Goal: Information Seeking & Learning: Stay updated

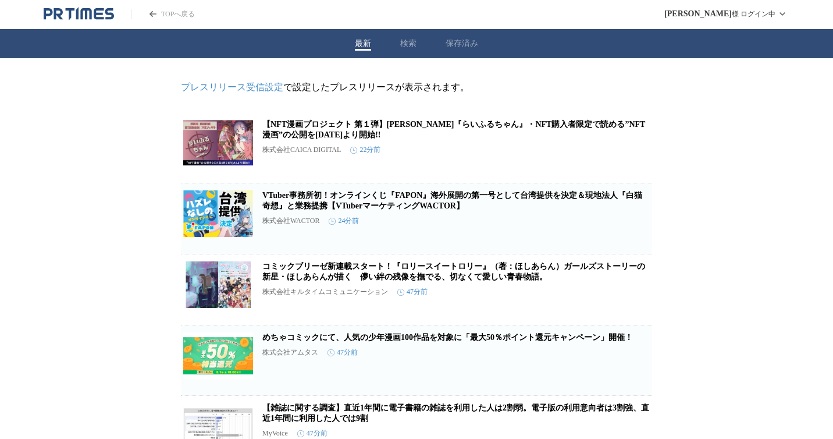
click at [109, 13] on icon "PR TIMESのトップページはこちら" at bounding box center [109, 13] width 9 height 11
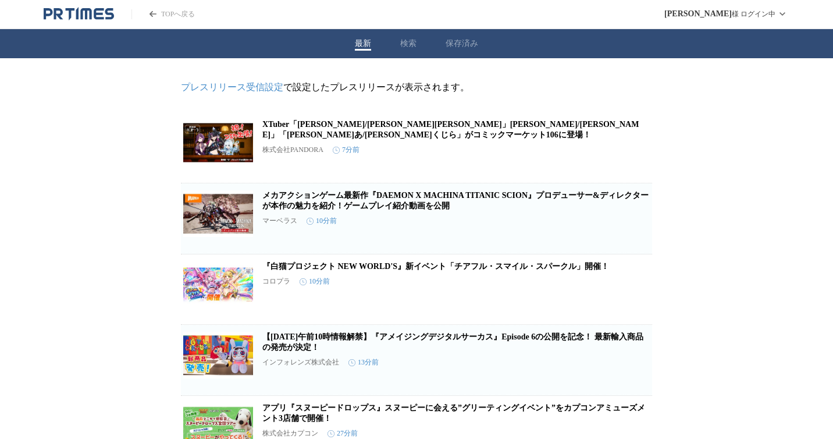
click at [90, 19] on icon "PR TIMESのトップページはこちら" at bounding box center [85, 13] width 11 height 11
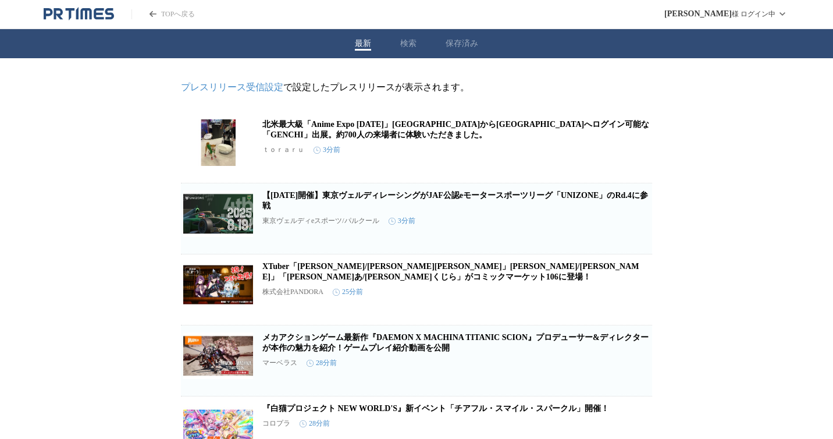
click at [463, 278] on link "XTuber「[PERSON_NAME]/[PERSON_NAME][PERSON_NAME]」[PERSON_NAME]/[PERSON_NAME]」「[P…" at bounding box center [450, 271] width 377 height 19
click at [362, 42] on button "最新" at bounding box center [363, 43] width 16 height 10
click at [111, 17] on icon "PR TIMESのトップページはこちら" at bounding box center [109, 13] width 9 height 11
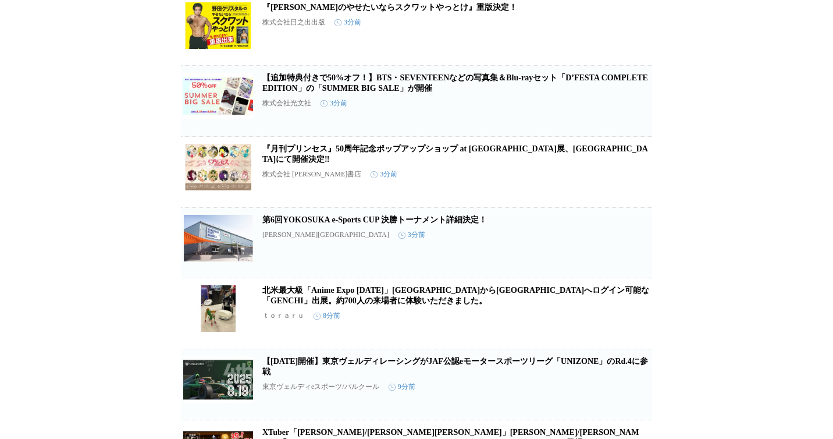
scroll to position [748, 0]
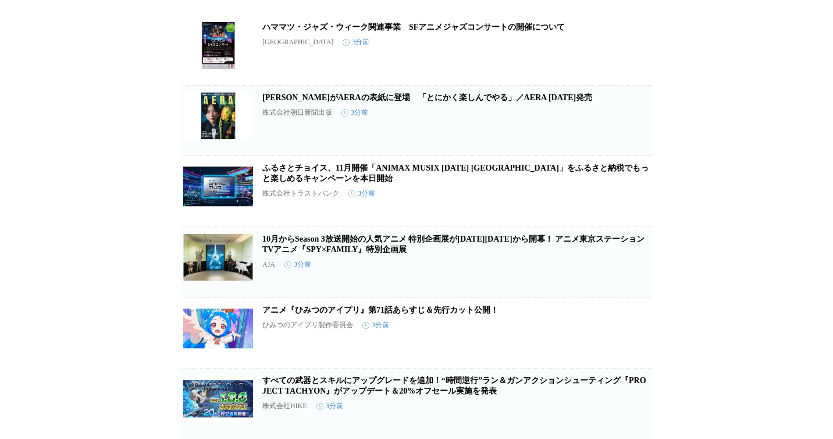
scroll to position [78, 0]
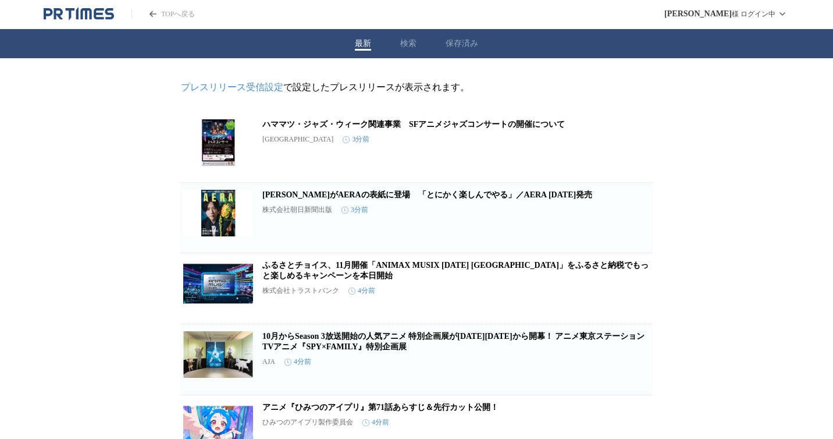
click at [107, 22] on header "TOPへ戻る 木村 憲 様 ログイン中" at bounding box center [416, 14] width 833 height 29
click at [107, 7] on icon "PR TIMESのトップページはこちら" at bounding box center [79, 14] width 70 height 14
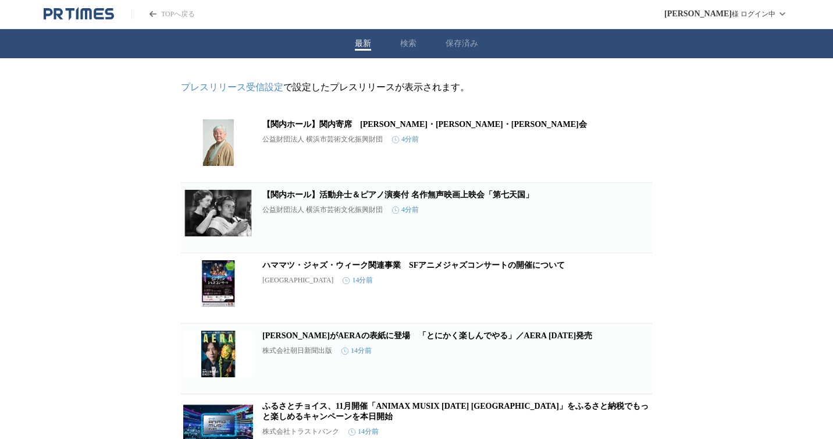
click at [455, 42] on button "保存済み" at bounding box center [462, 43] width 33 height 10
click at [367, 46] on button "最新" at bounding box center [363, 43] width 16 height 10
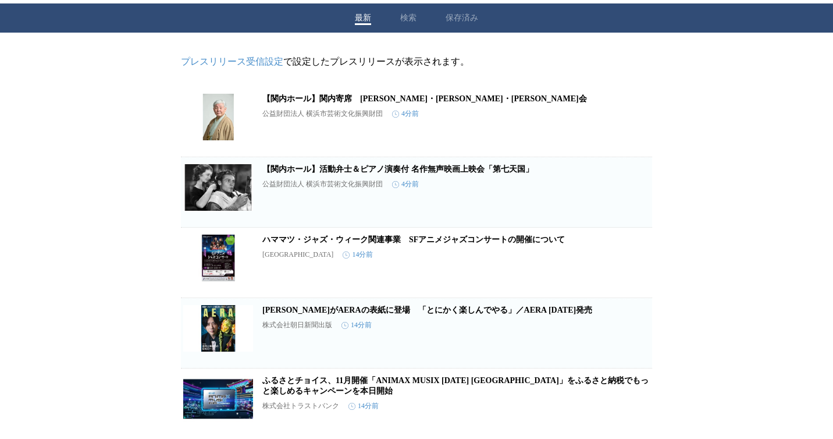
scroll to position [237, 0]
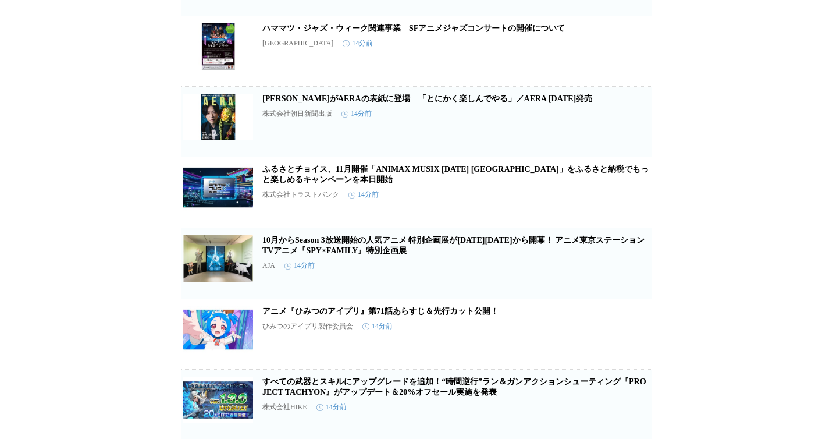
click at [210, 258] on img at bounding box center [218, 258] width 70 height 47
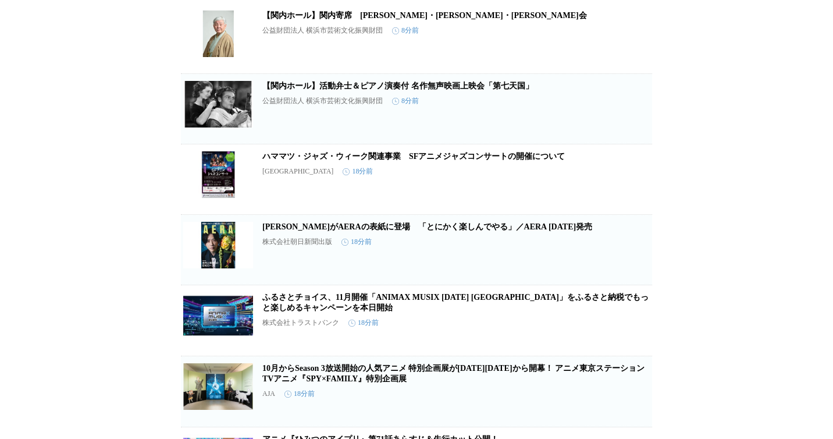
scroll to position [0, 0]
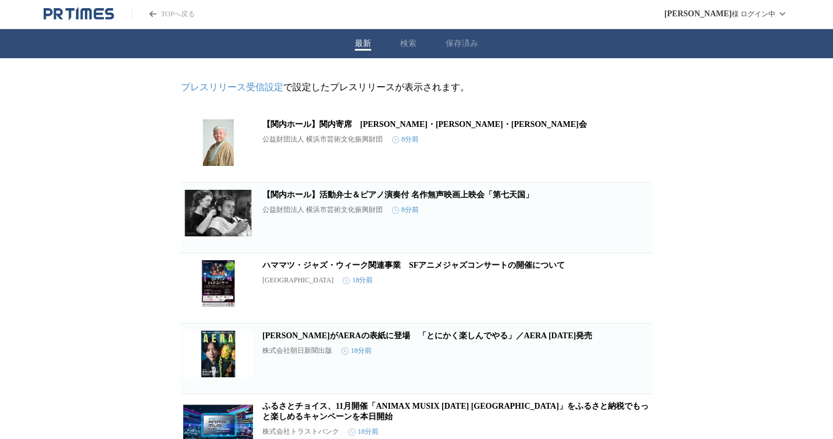
click at [100, 17] on icon "PR TIMESのトップページはこちら" at bounding box center [99, 13] width 10 height 11
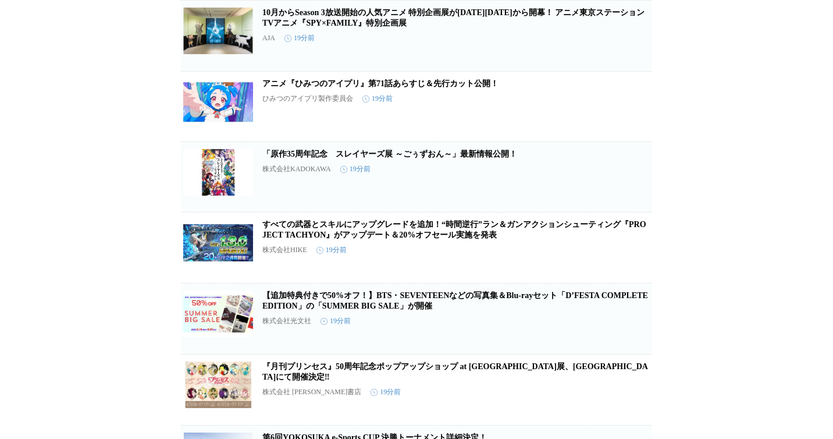
scroll to position [466, 0]
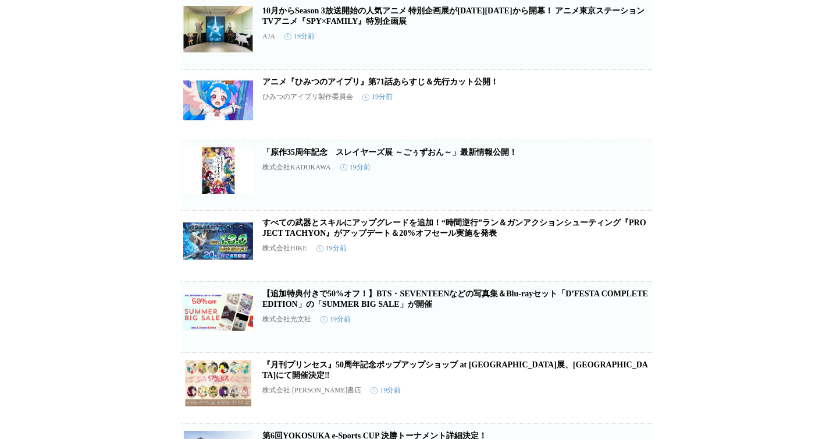
click at [210, 194] on img at bounding box center [218, 170] width 70 height 47
click at [587, 197] on span "保存する" at bounding box center [591, 193] width 23 height 8
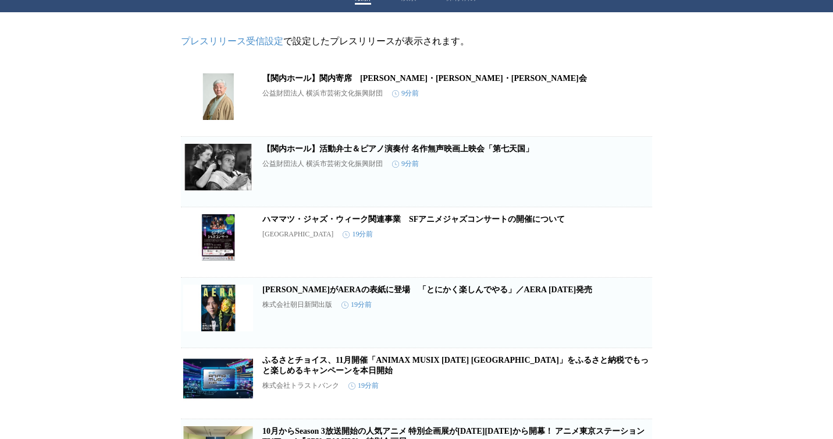
scroll to position [0, 0]
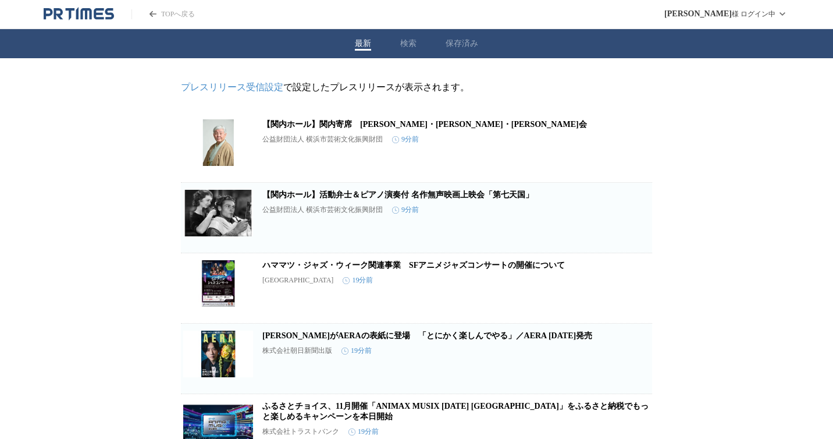
click at [463, 45] on button "保存済み" at bounding box center [462, 43] width 33 height 10
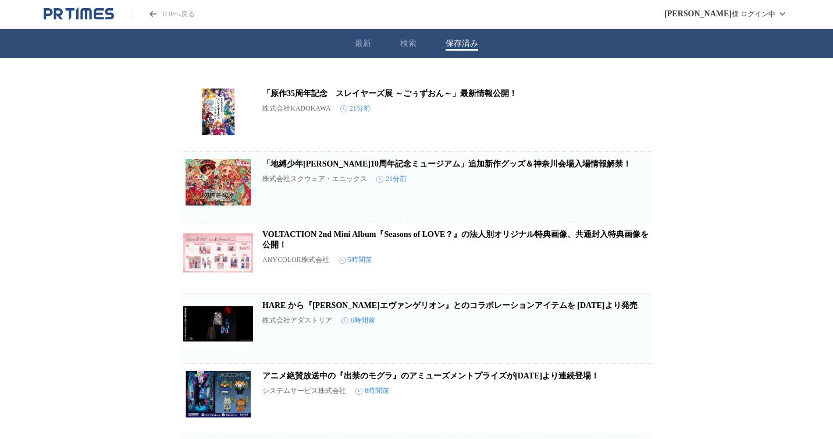
click at [218, 116] on img at bounding box center [218, 111] width 70 height 47
click at [358, 46] on button "最新" at bounding box center [363, 43] width 16 height 10
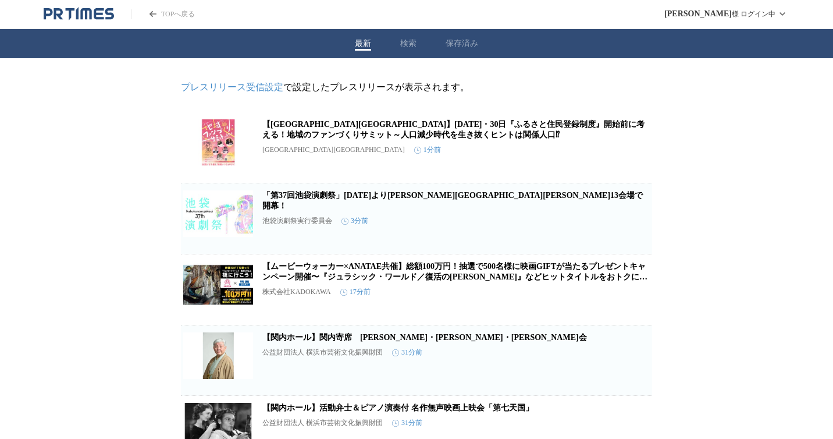
click at [91, 18] on icon "PR TIMESのトップページはこちら" at bounding box center [85, 13] width 11 height 11
click at [102, 15] on icon "PR TIMESのトップページはこちら" at bounding box center [99, 13] width 10 height 11
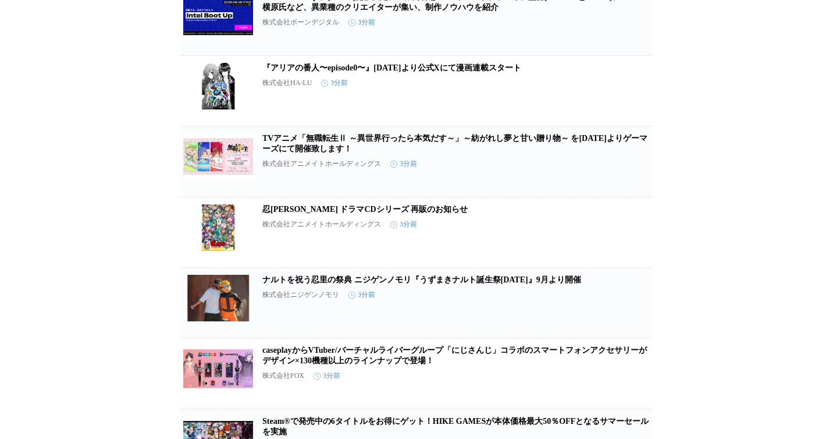
scroll to position [282, 0]
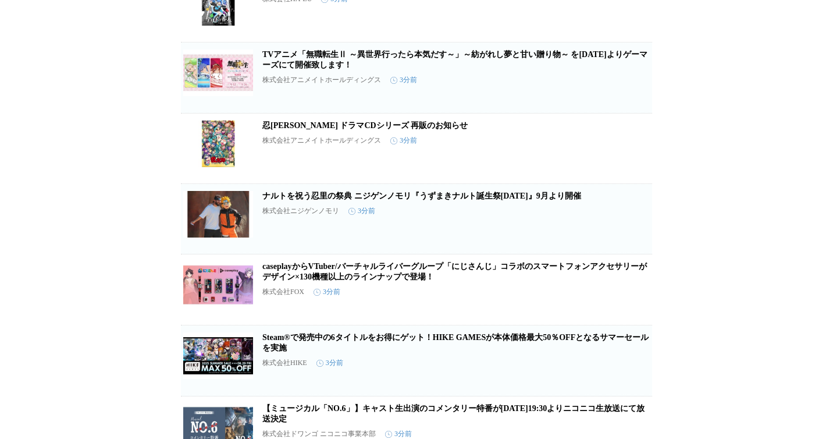
click at [587, 160] on icon "button" at bounding box center [592, 153] width 14 height 14
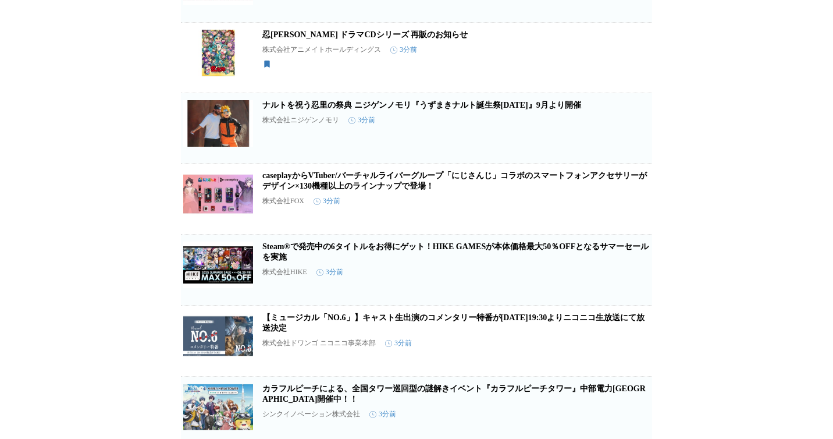
scroll to position [374, 0]
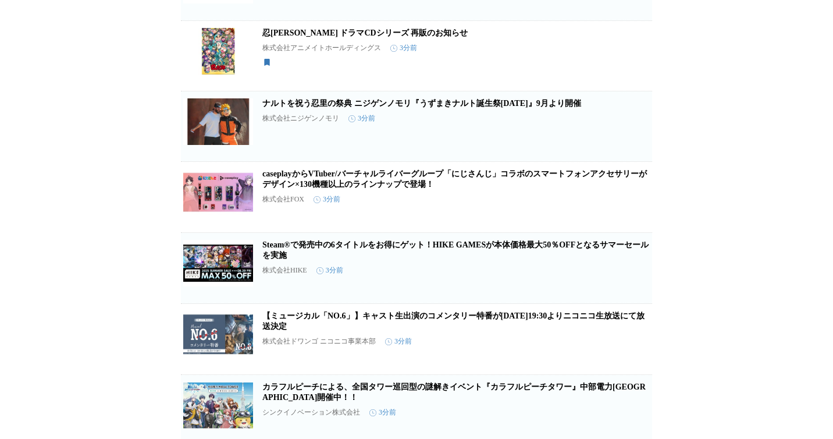
click at [608, 219] on button "保存する" at bounding box center [591, 213] width 37 height 37
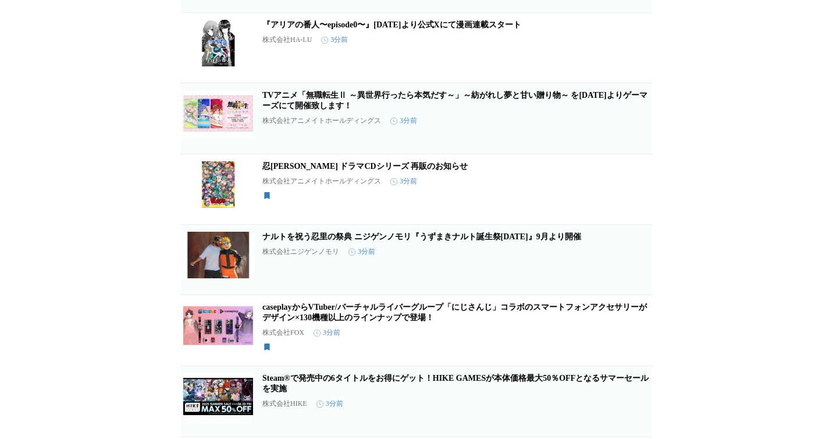
scroll to position [0, 0]
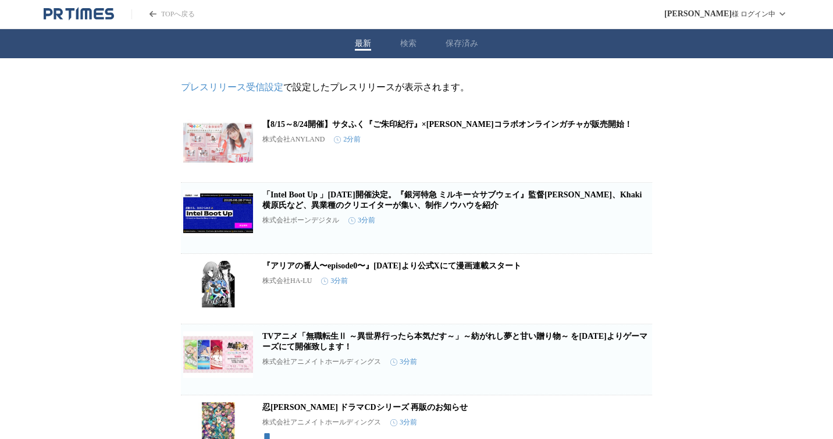
click at [92, 16] on icon "PR TIMESのトップページはこちら" at bounding box center [79, 14] width 70 height 14
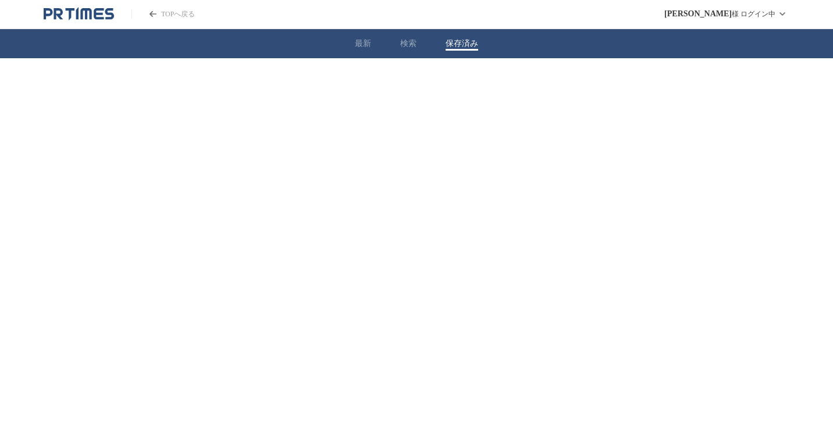
click at [448, 47] on button "保存済み" at bounding box center [462, 43] width 33 height 10
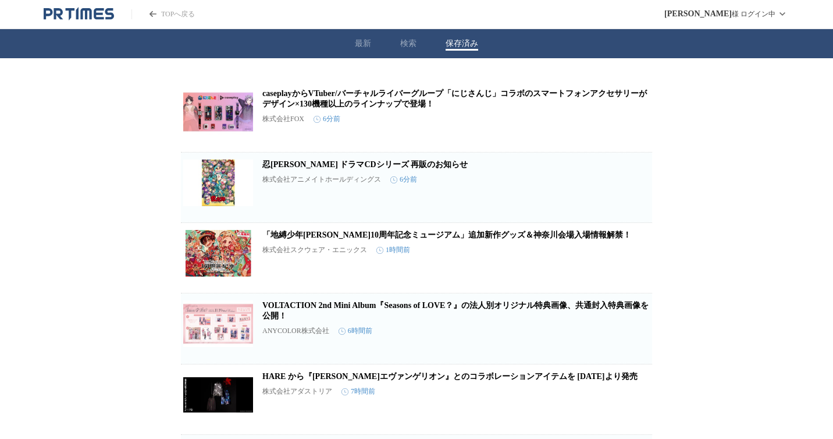
click at [207, 123] on img at bounding box center [218, 111] width 70 height 47
click at [634, 127] on icon "button" at bounding box center [634, 121] width 8 height 10
click at [368, 46] on button "最新" at bounding box center [363, 43] width 16 height 10
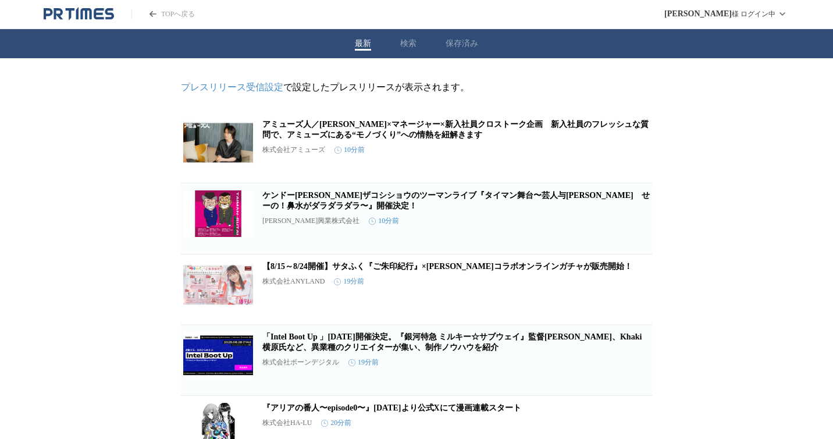
click at [453, 48] on button "保存済み" at bounding box center [462, 43] width 33 height 10
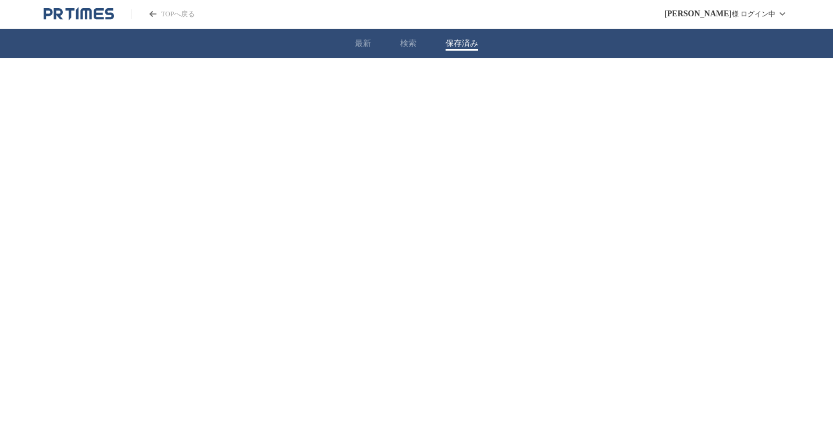
click at [369, 44] on button "最新" at bounding box center [363, 43] width 16 height 10
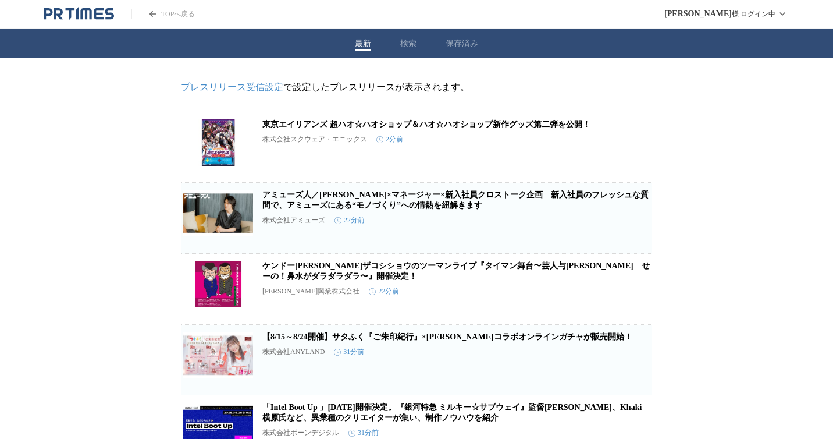
click at [225, 142] on img at bounding box center [218, 142] width 70 height 47
click at [58, 16] on icon "PR TIMESのトップページはこちら" at bounding box center [58, 13] width 9 height 11
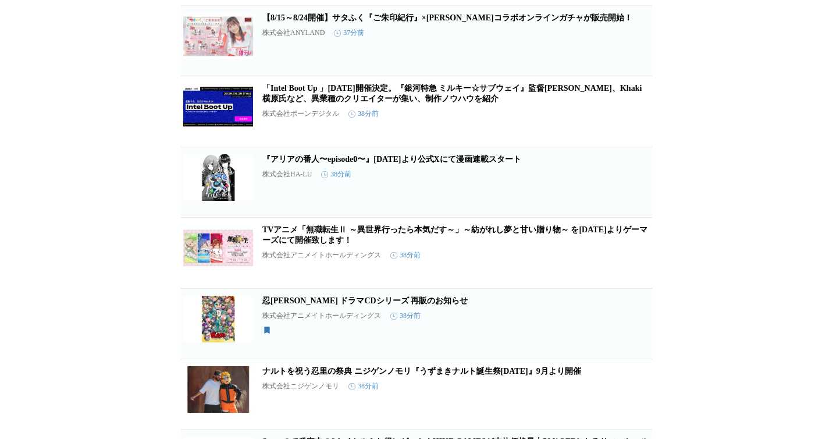
scroll to position [472, 0]
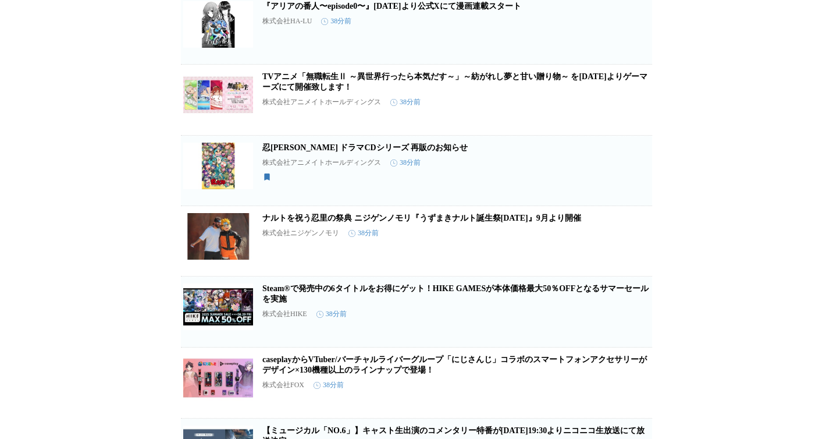
click at [206, 189] on img at bounding box center [218, 166] width 70 height 47
click at [640, 182] on icon "button" at bounding box center [634, 175] width 14 height 14
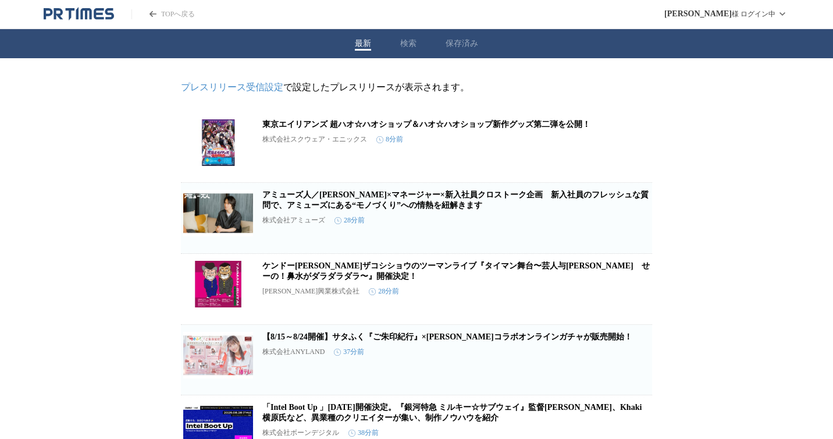
click at [455, 44] on button "保存済み" at bounding box center [462, 43] width 33 height 10
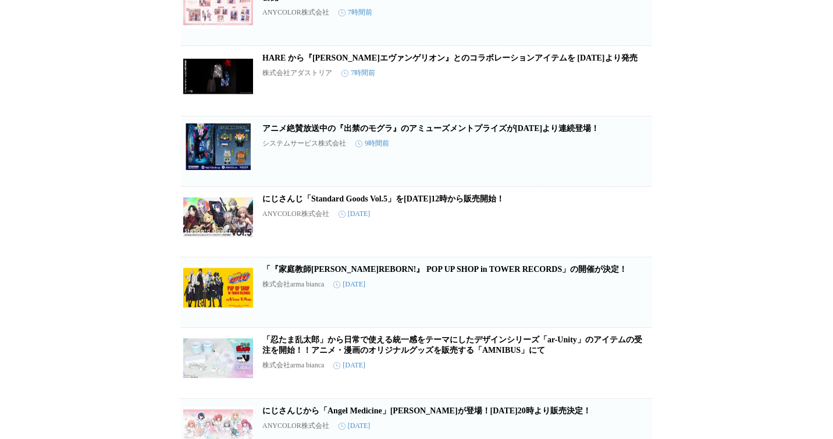
scroll to position [215, 0]
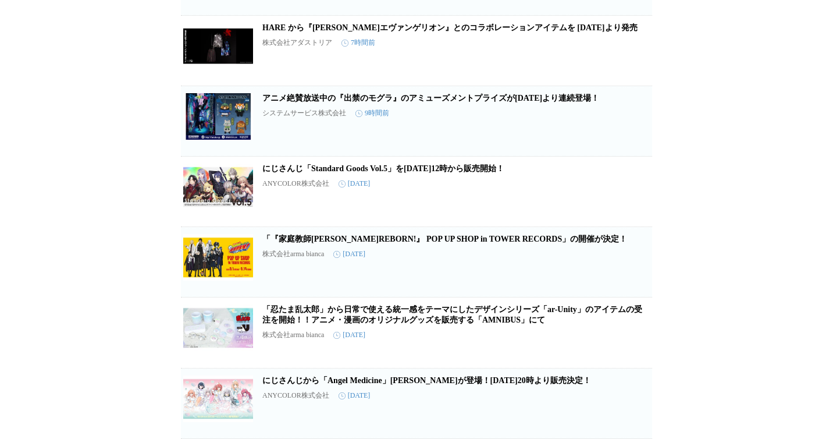
click at [626, 411] on button "保存を解除" at bounding box center [633, 419] width 37 height 37
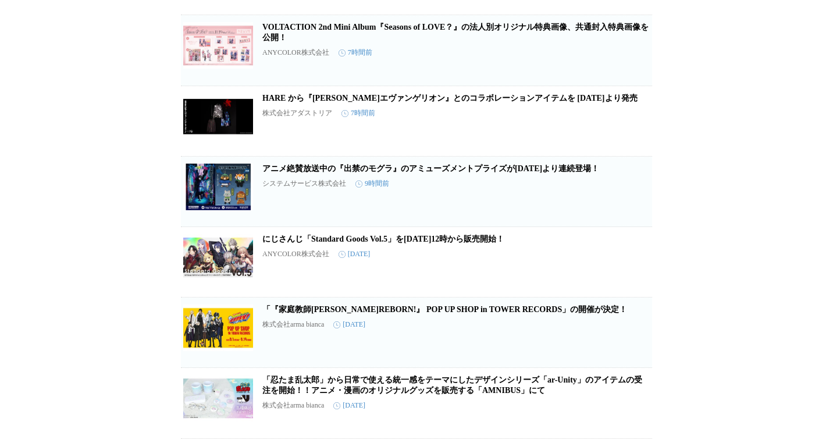
click at [626, 411] on button "保存を解除" at bounding box center [633, 419] width 37 height 37
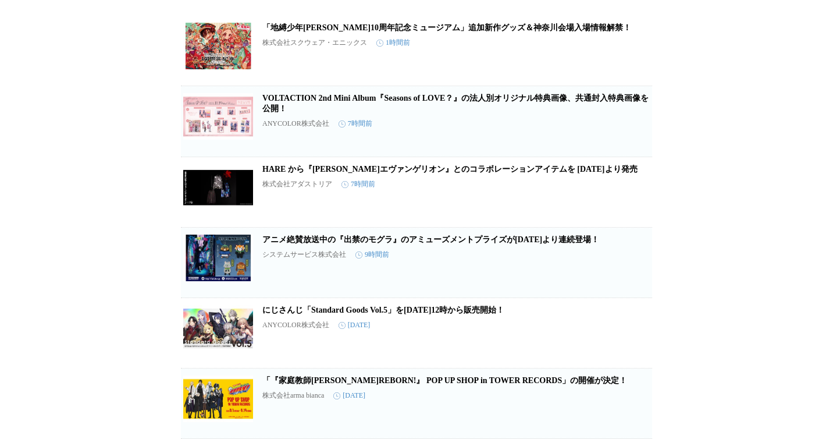
click at [626, 411] on button "保存を解除" at bounding box center [633, 419] width 37 height 37
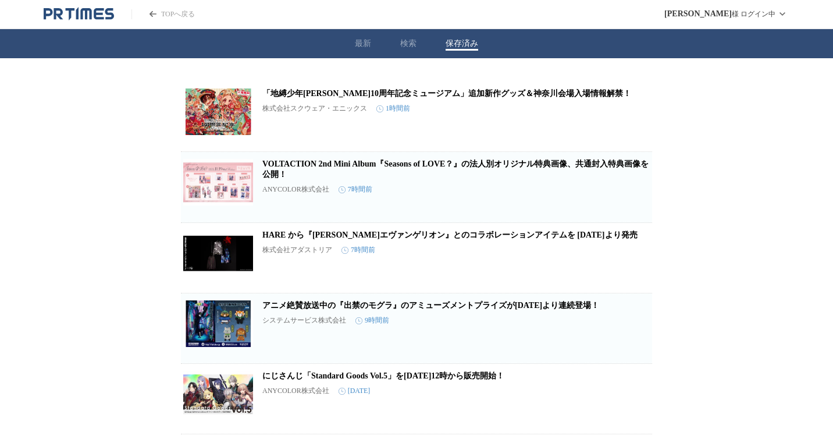
click at [626, 411] on button "保存を解除" at bounding box center [633, 414] width 37 height 37
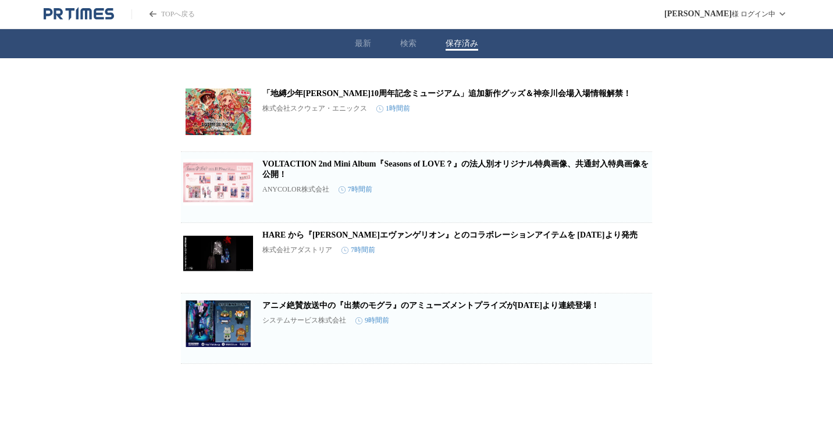
click at [104, 12] on icon "PR TIMESのトップページはこちら" at bounding box center [79, 14] width 70 height 14
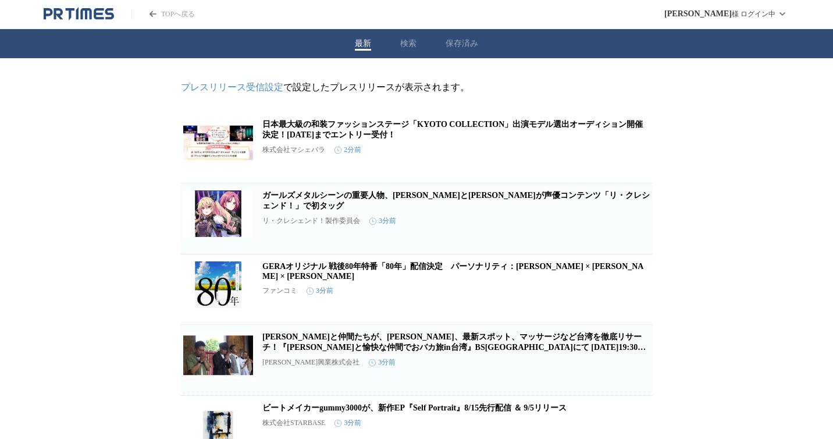
click at [95, 12] on icon "PR TIMESのトップページはこちら" at bounding box center [99, 13] width 10 height 11
click at [452, 48] on button "保存済み" at bounding box center [462, 43] width 33 height 10
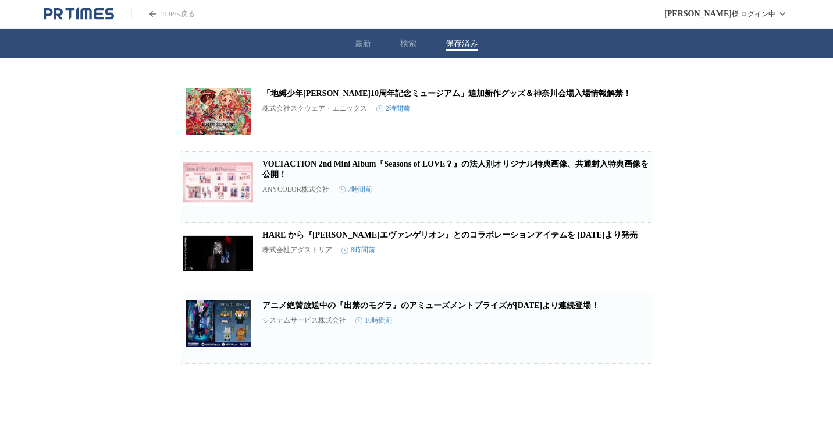
click at [228, 122] on img at bounding box center [218, 111] width 70 height 47
click at [361, 51] on div "最新 検索 保存済み" at bounding box center [416, 43] width 833 height 29
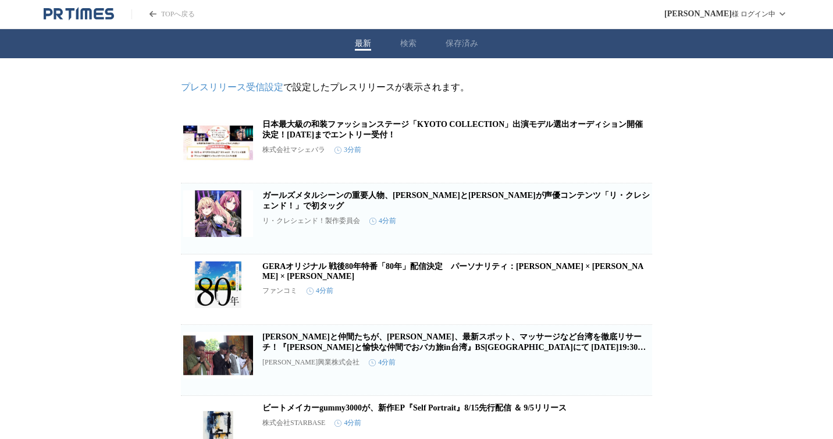
click at [360, 46] on button "最新" at bounding box center [363, 43] width 16 height 10
click at [68, 21] on header "TOPへ戻る [PERSON_NAME] ログイン中" at bounding box center [416, 14] width 833 height 29
click at [68, 18] on icon "PR TIMESのトップページはこちら" at bounding box center [79, 14] width 70 height 14
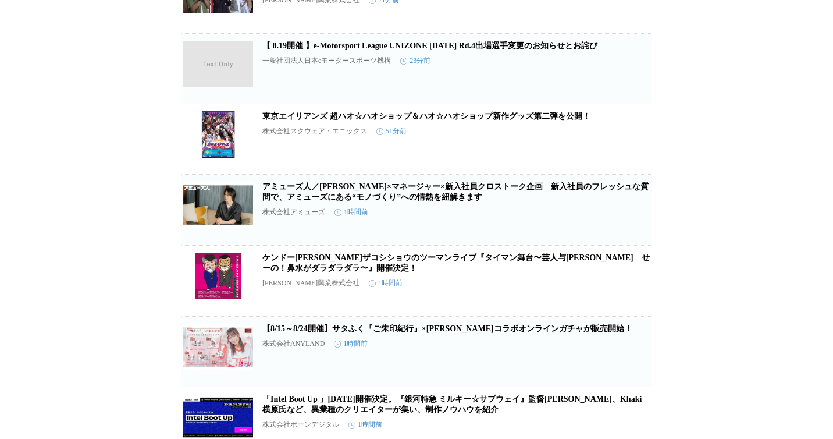
scroll to position [435, 0]
